Goal: Transaction & Acquisition: Purchase product/service

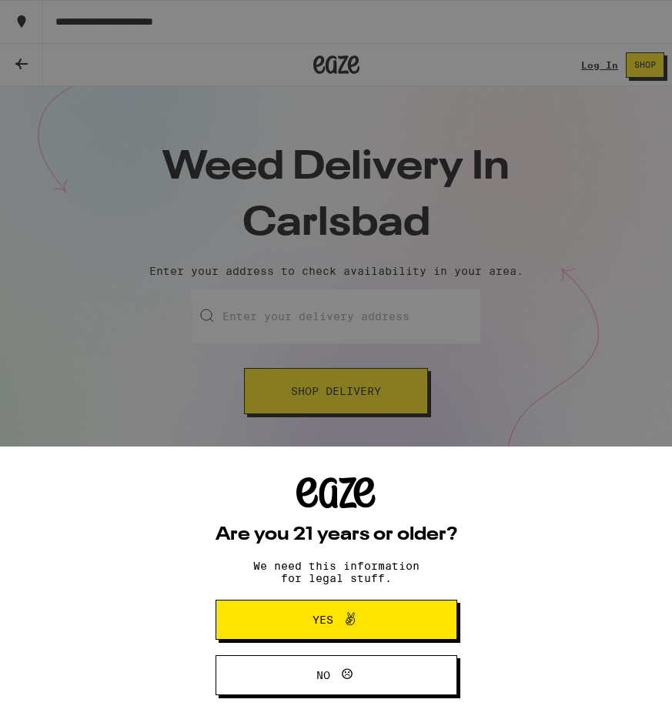
click at [284, 629] on span "Yes" at bounding box center [336, 620] width 117 height 20
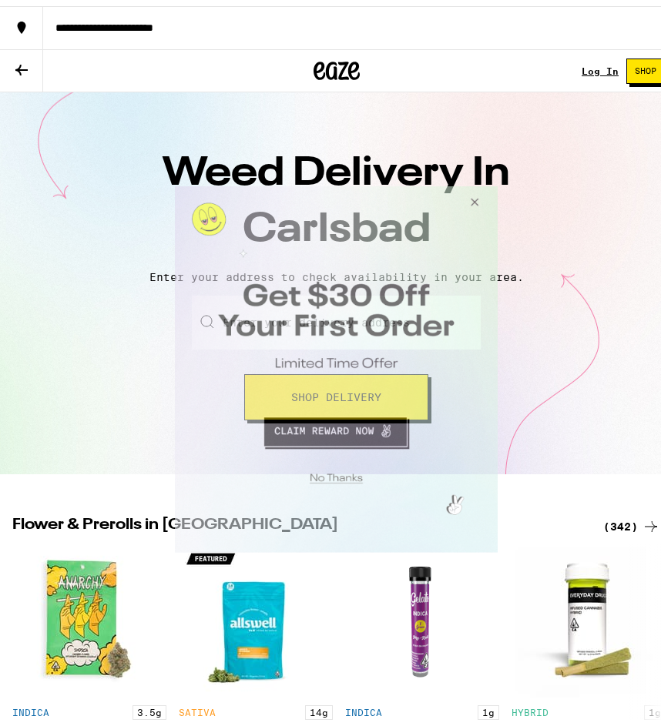
click at [478, 206] on button "Close Modal" at bounding box center [472, 204] width 42 height 37
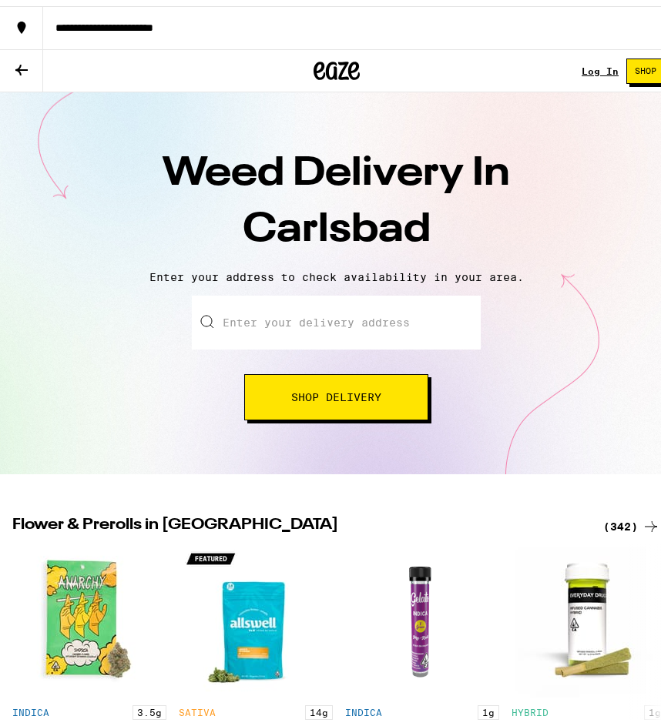
click at [279, 323] on input "Enter your delivery address" at bounding box center [336, 317] width 289 height 54
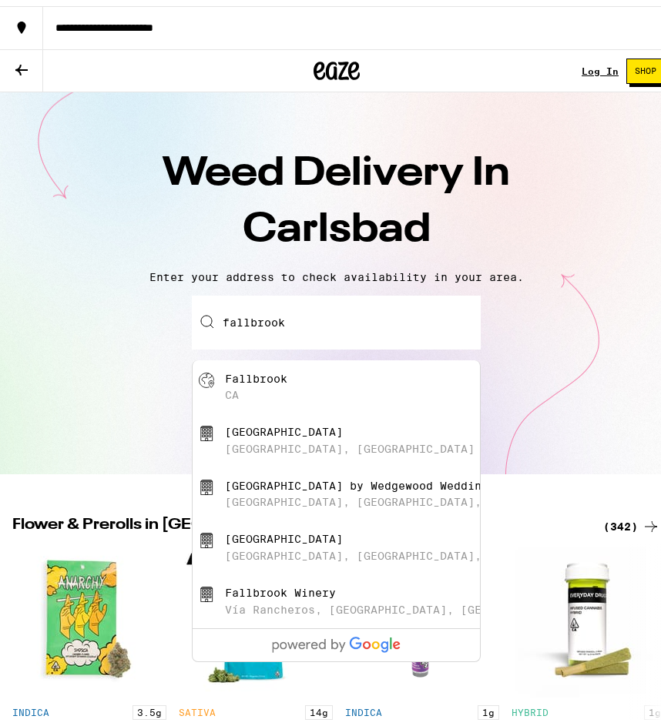
drag, startPoint x: 293, startPoint y: 381, endPoint x: 306, endPoint y: 383, distance: 13.3
click at [306, 383] on div "Fallbrook [GEOGRAPHIC_DATA]" at bounding box center [362, 381] width 275 height 29
type input "[GEOGRAPHIC_DATA], [GEOGRAPHIC_DATA]"
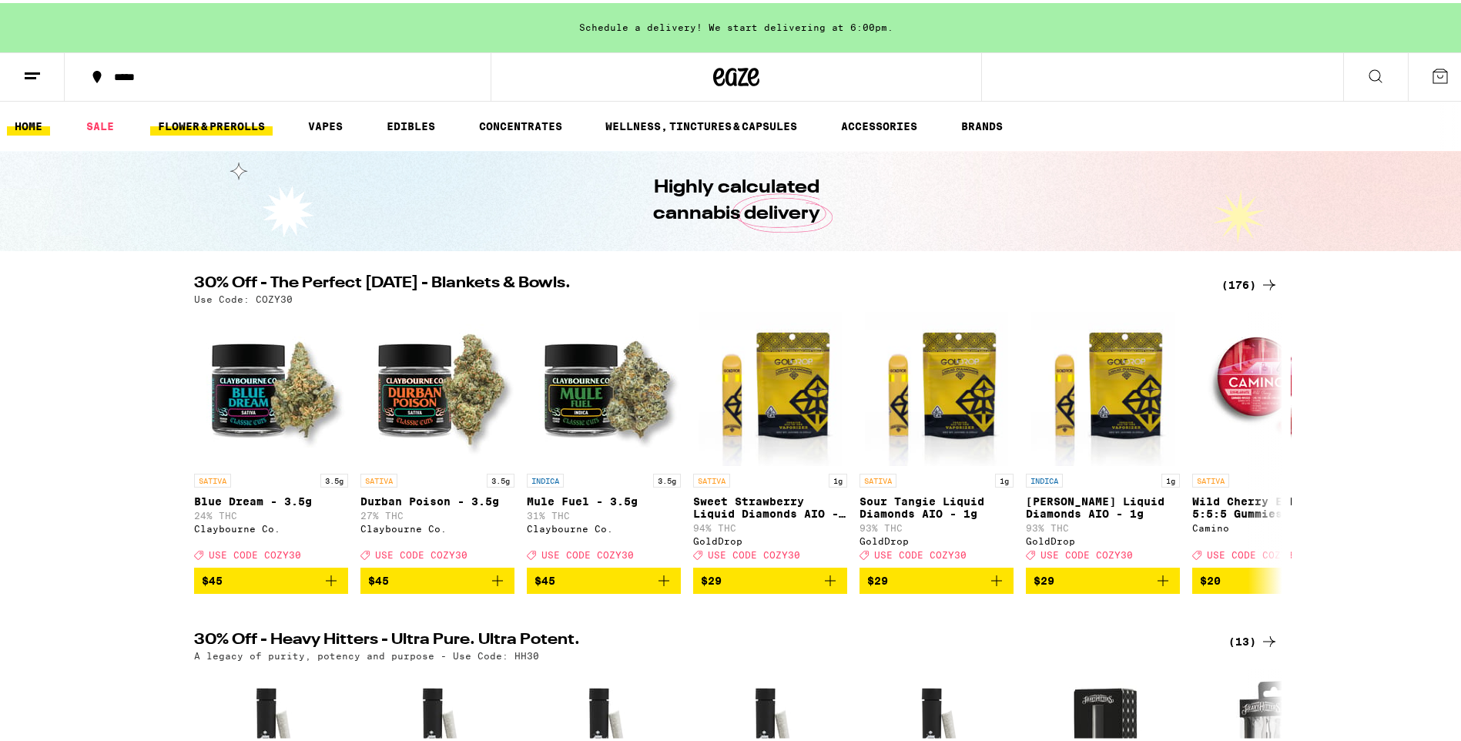
click at [179, 122] on link "FLOWER & PREROLLS" at bounding box center [211, 123] width 122 height 18
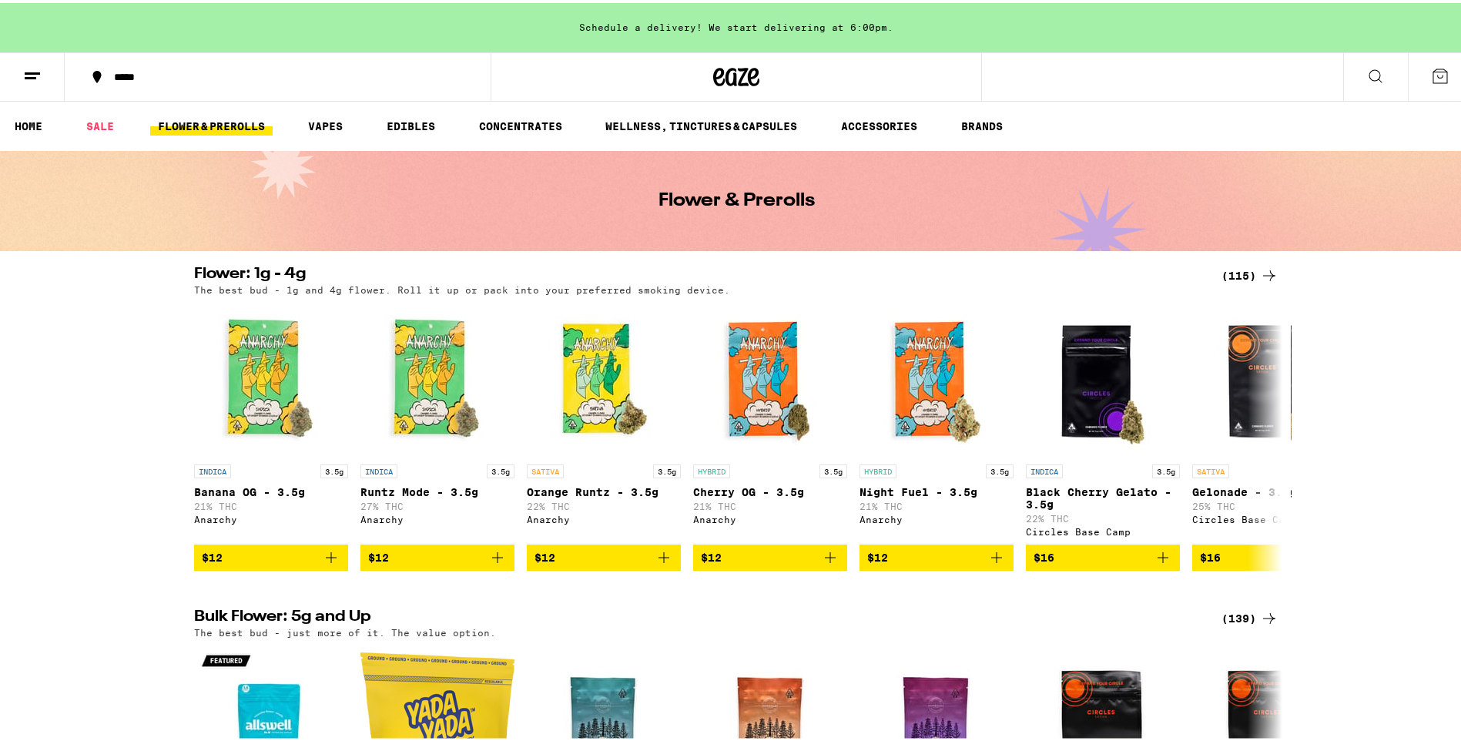
click at [42, 77] on button at bounding box center [32, 74] width 65 height 49
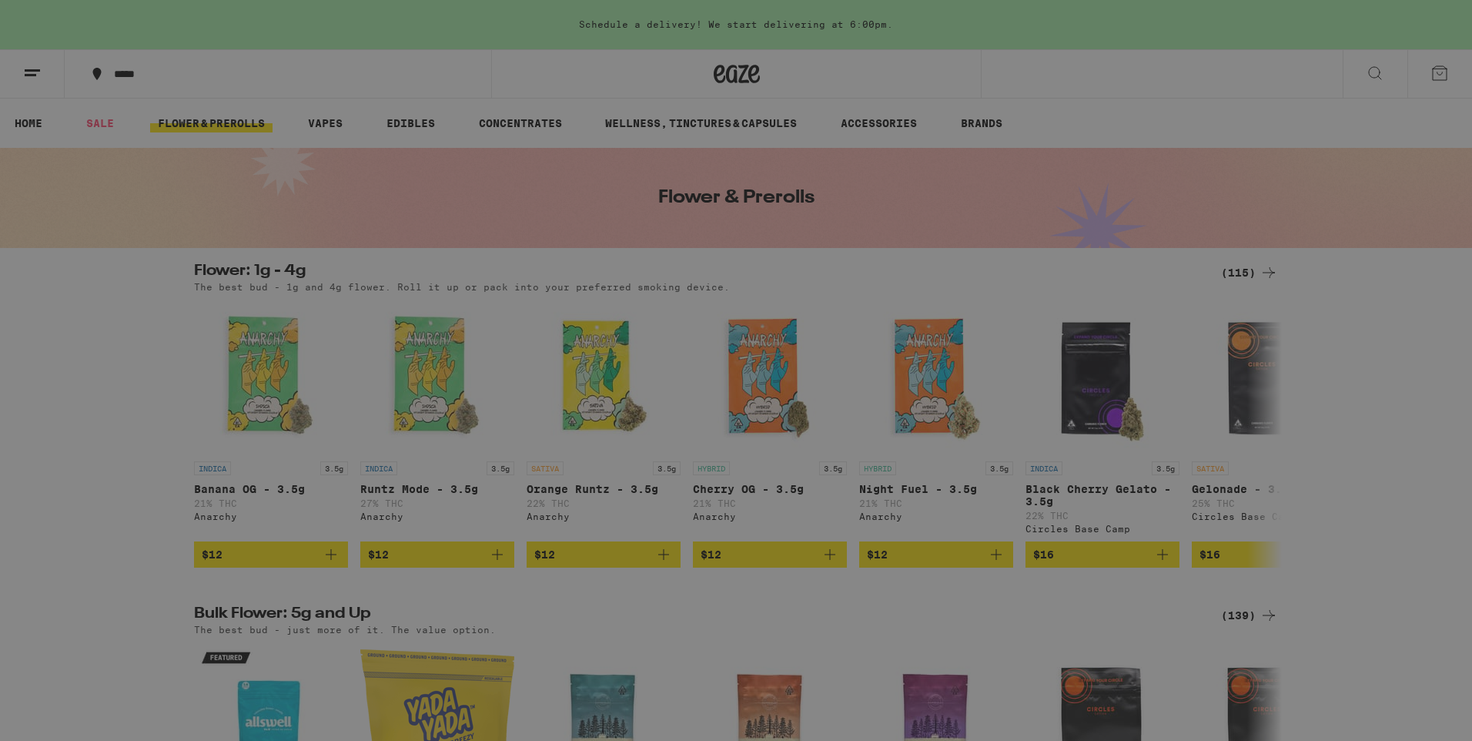
click at [136, 228] on div "Flower & Prerolls" at bounding box center [151, 232] width 144 height 18
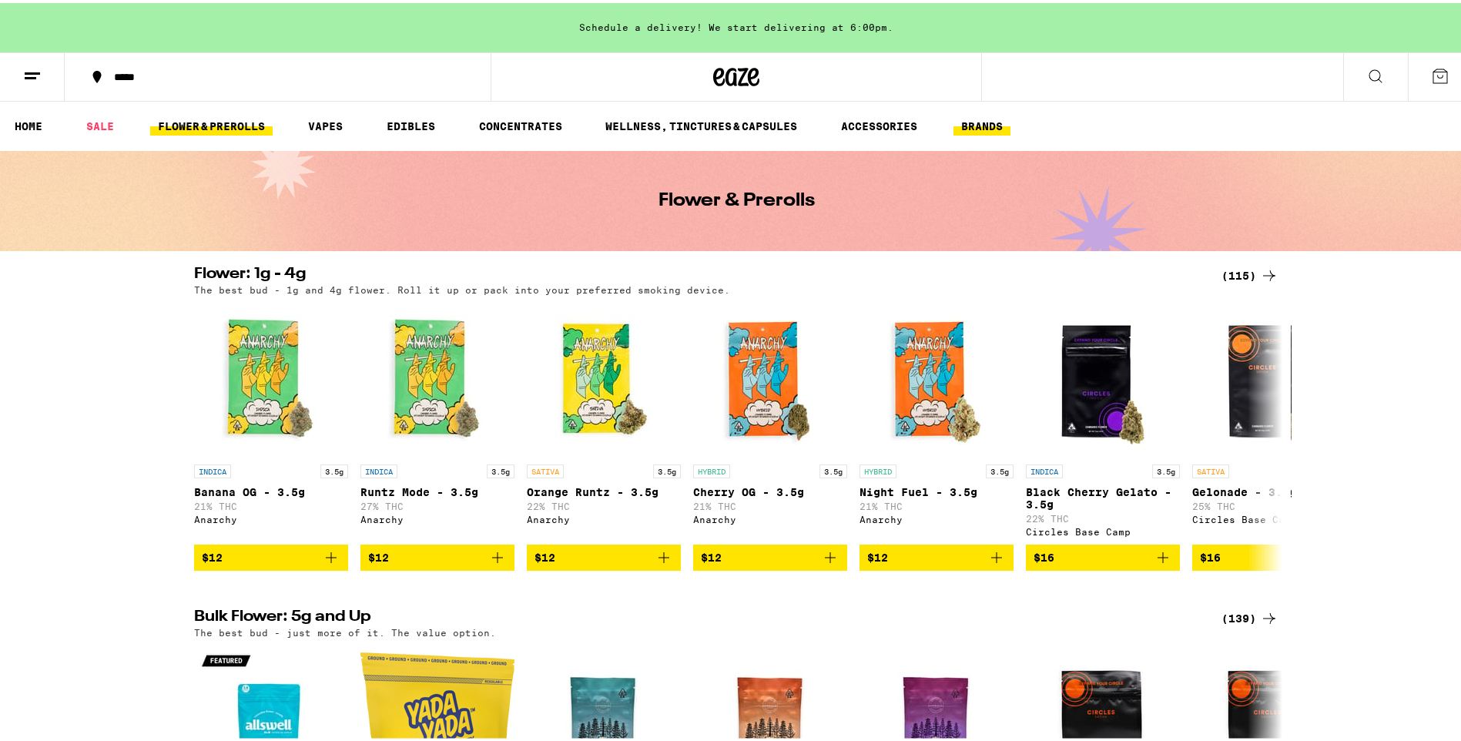
click at [660, 125] on link "BRANDS" at bounding box center [981, 123] width 57 height 18
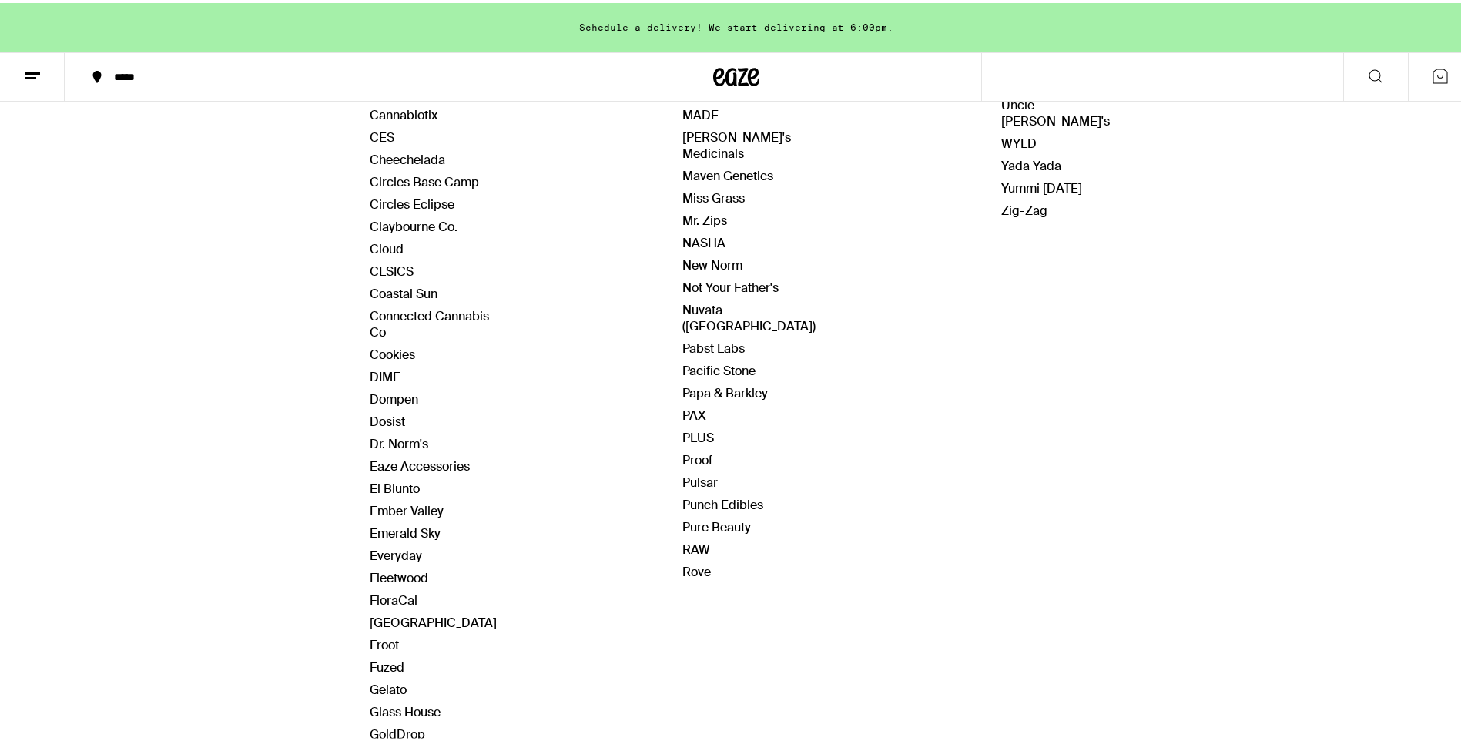
scroll to position [565, 0]
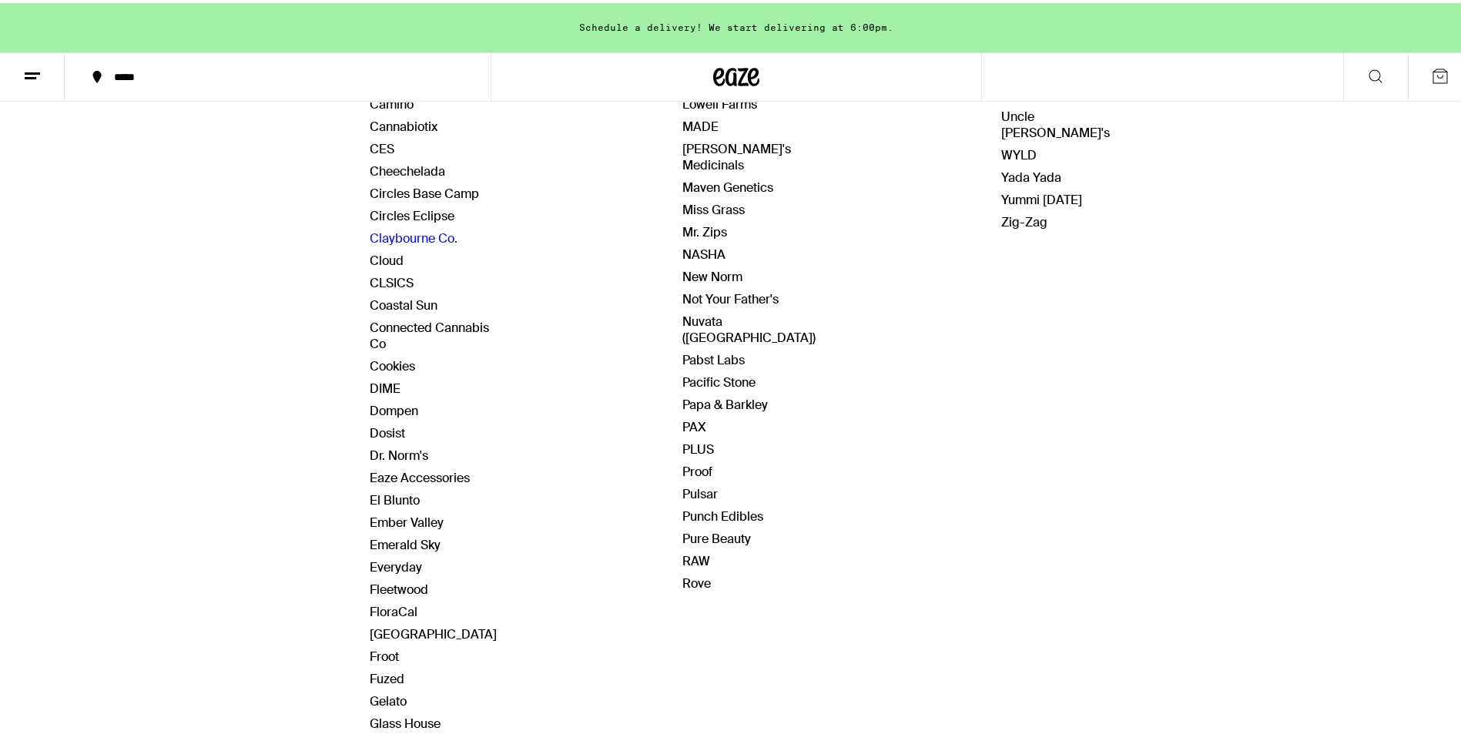
click at [412, 227] on link "Claybourne Co." at bounding box center [414, 235] width 88 height 16
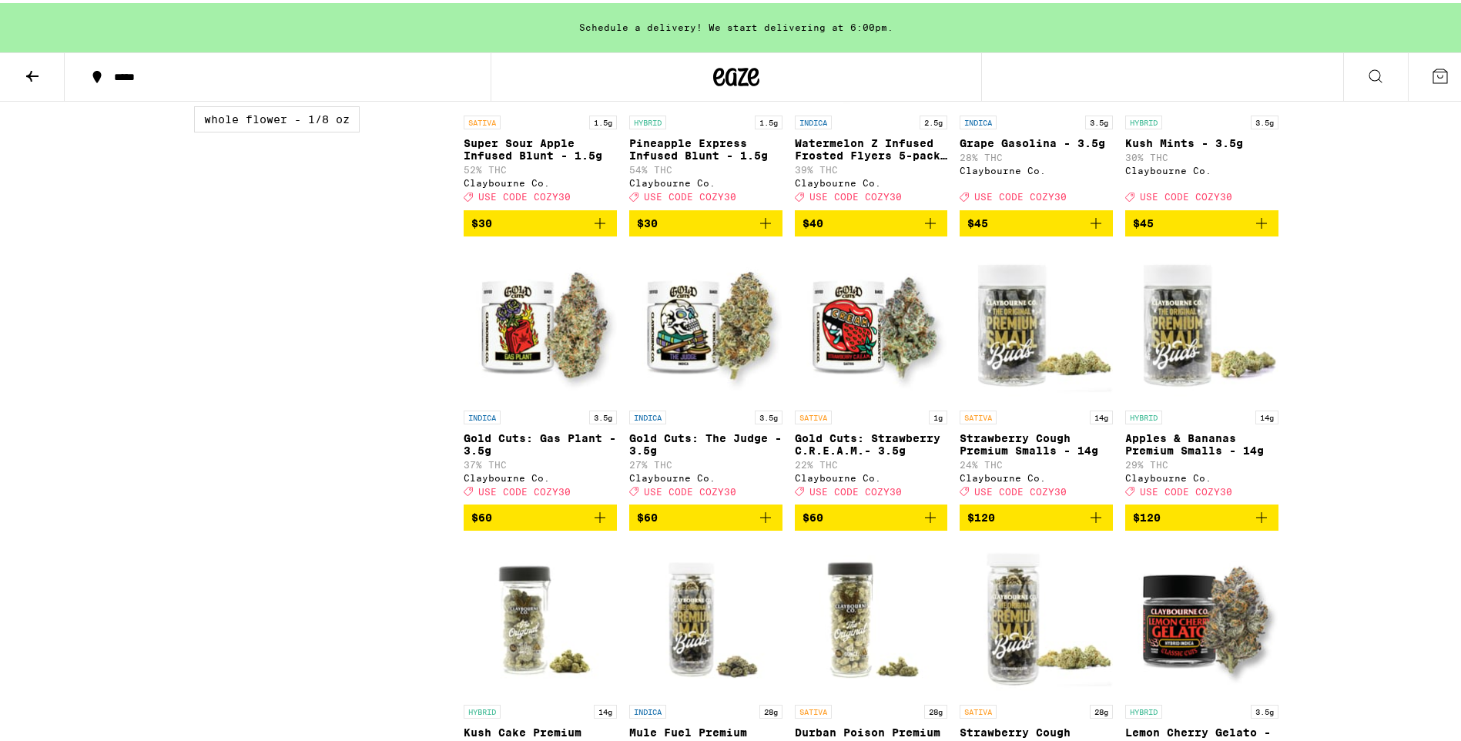
scroll to position [893, 0]
